Goal: Information Seeking & Learning: Learn about a topic

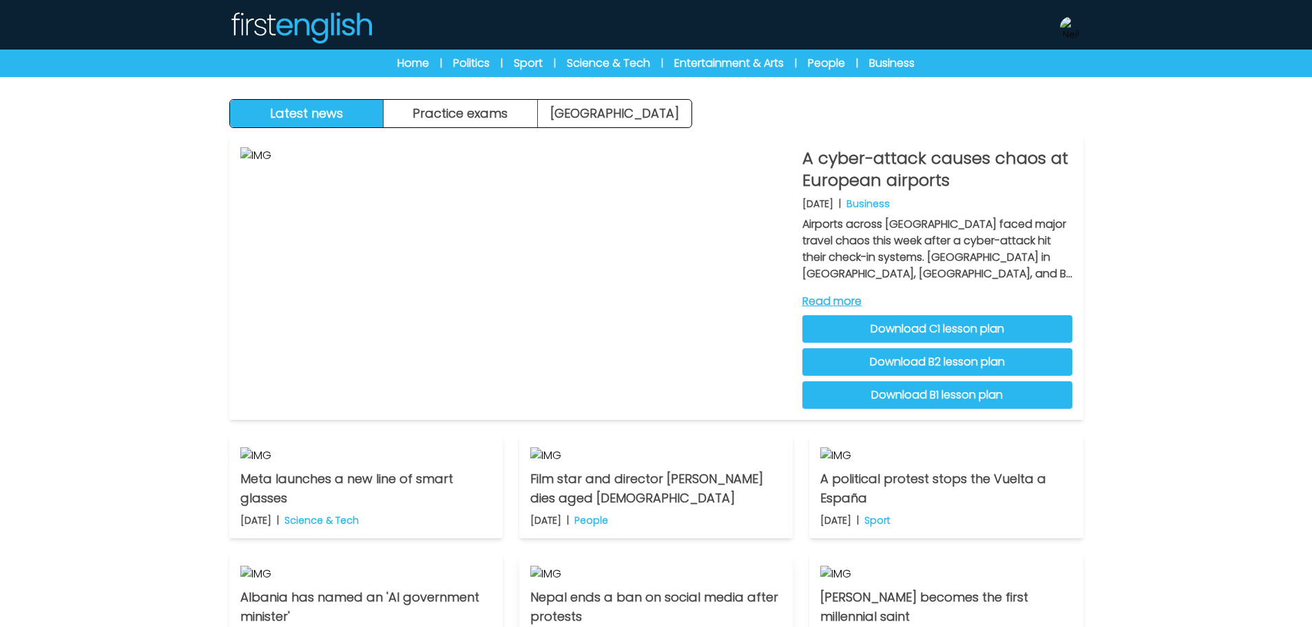
scroll to position [688, 0]
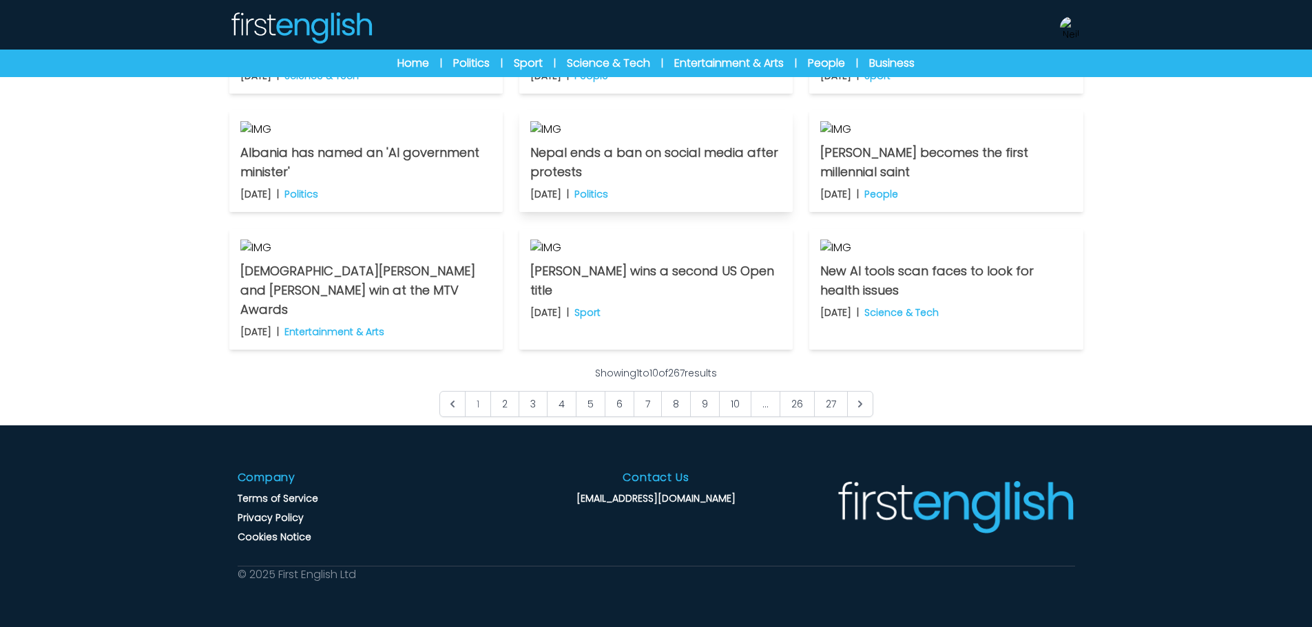
click at [726, 138] on img at bounding box center [655, 129] width 251 height 17
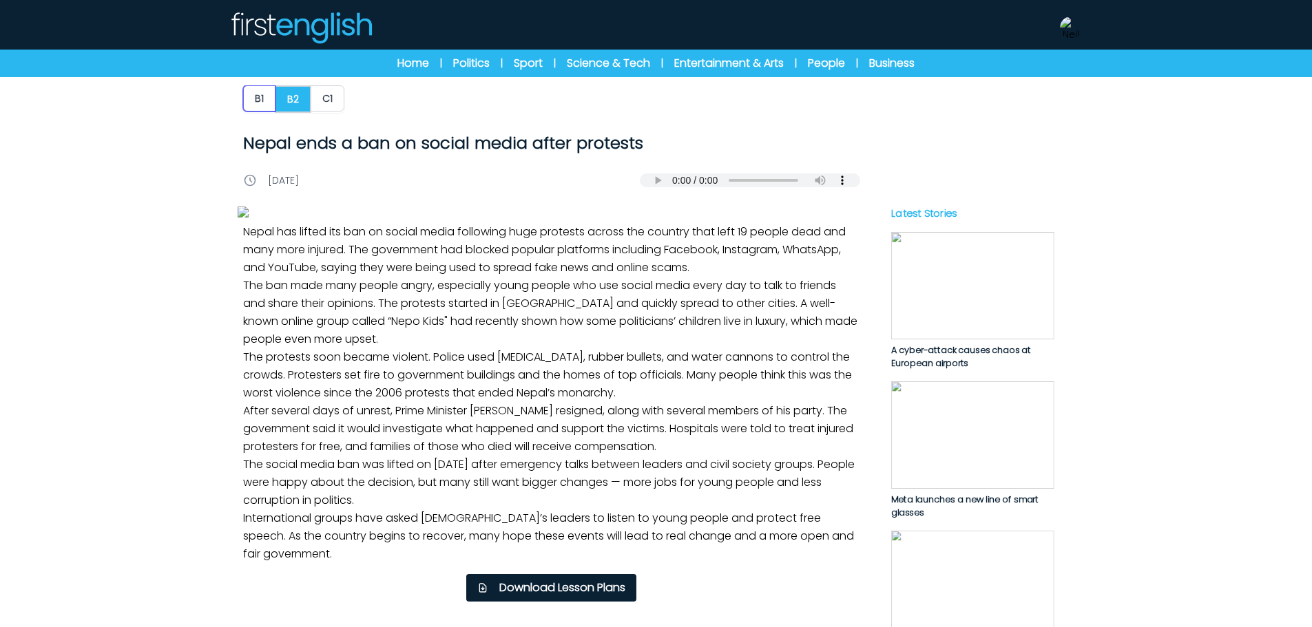
click at [256, 105] on button "B1" at bounding box center [259, 98] width 32 height 26
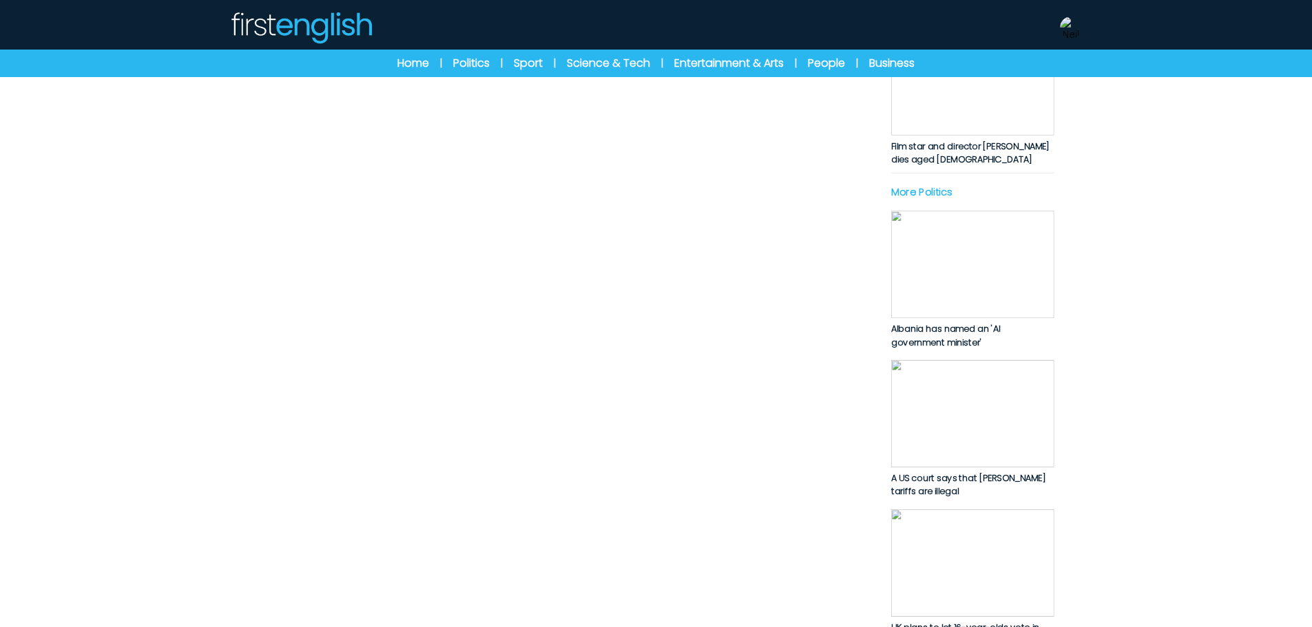
scroll to position [551, 0]
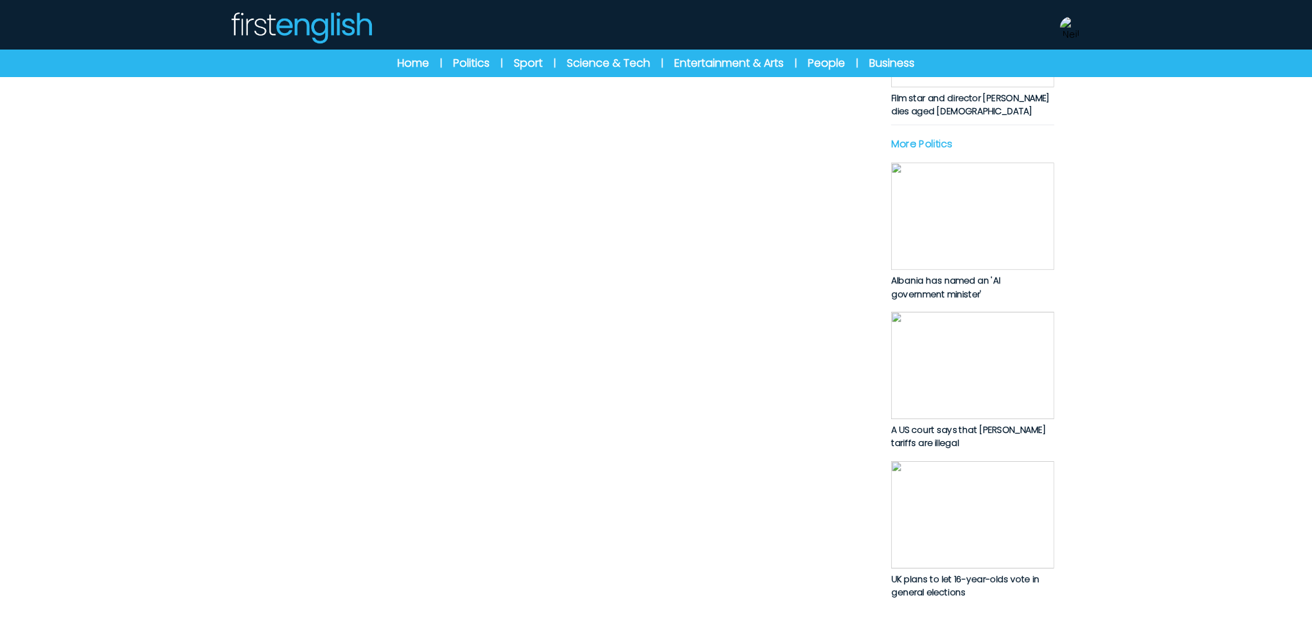
drag, startPoint x: 234, startPoint y: 106, endPoint x: 766, endPoint y: 467, distance: 642.9
click at [766, 467] on div "B1 B2 C1 Nepal ends a ban on social media after protests Nepal ends a ban on so…" at bounding box center [655, 91] width 881 height 1269
copy p "Lorem ips dolor sit ame co adipis elits doeiu temp incididu utlabo etd magnaal.…"
